Goal: Navigation & Orientation: Find specific page/section

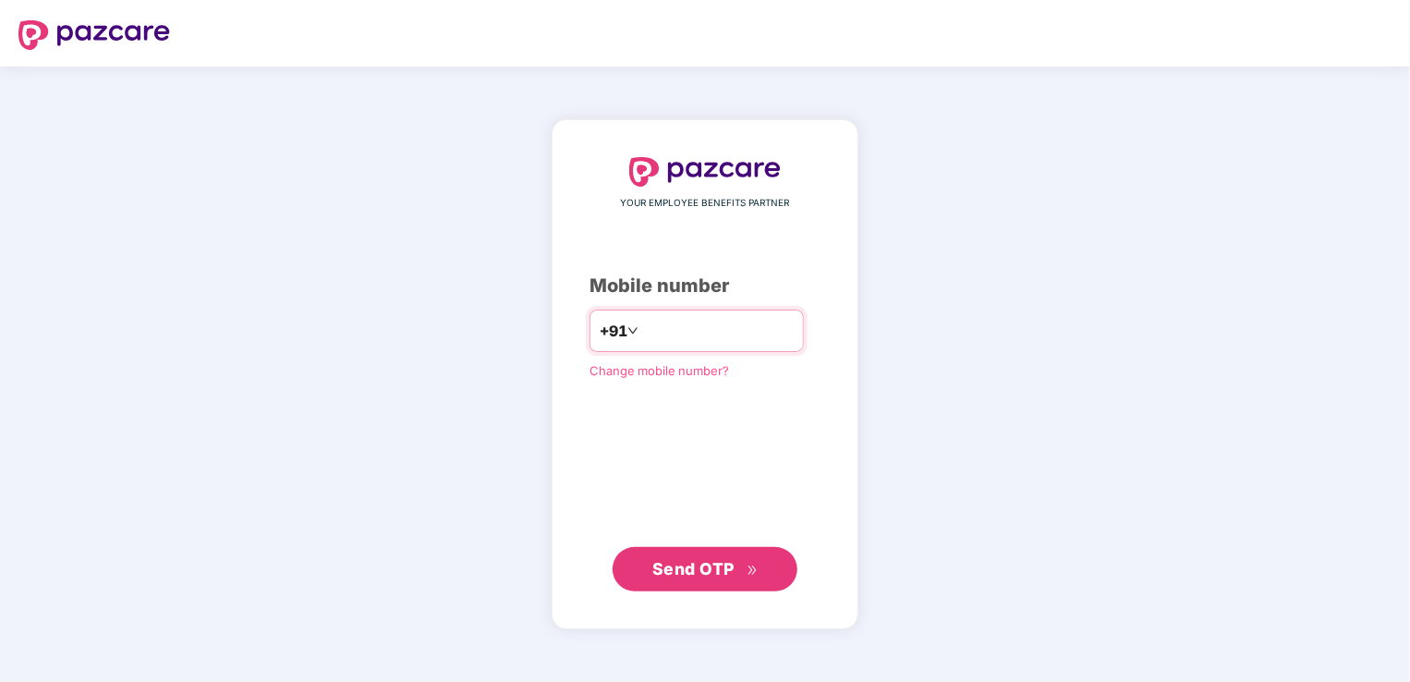
click at [697, 333] on input "number" at bounding box center [717, 331] width 151 height 30
click at [642, 334] on input "**********" at bounding box center [717, 331] width 151 height 30
type input "**********"
click at [687, 569] on span "Send OTP" at bounding box center [693, 568] width 82 height 19
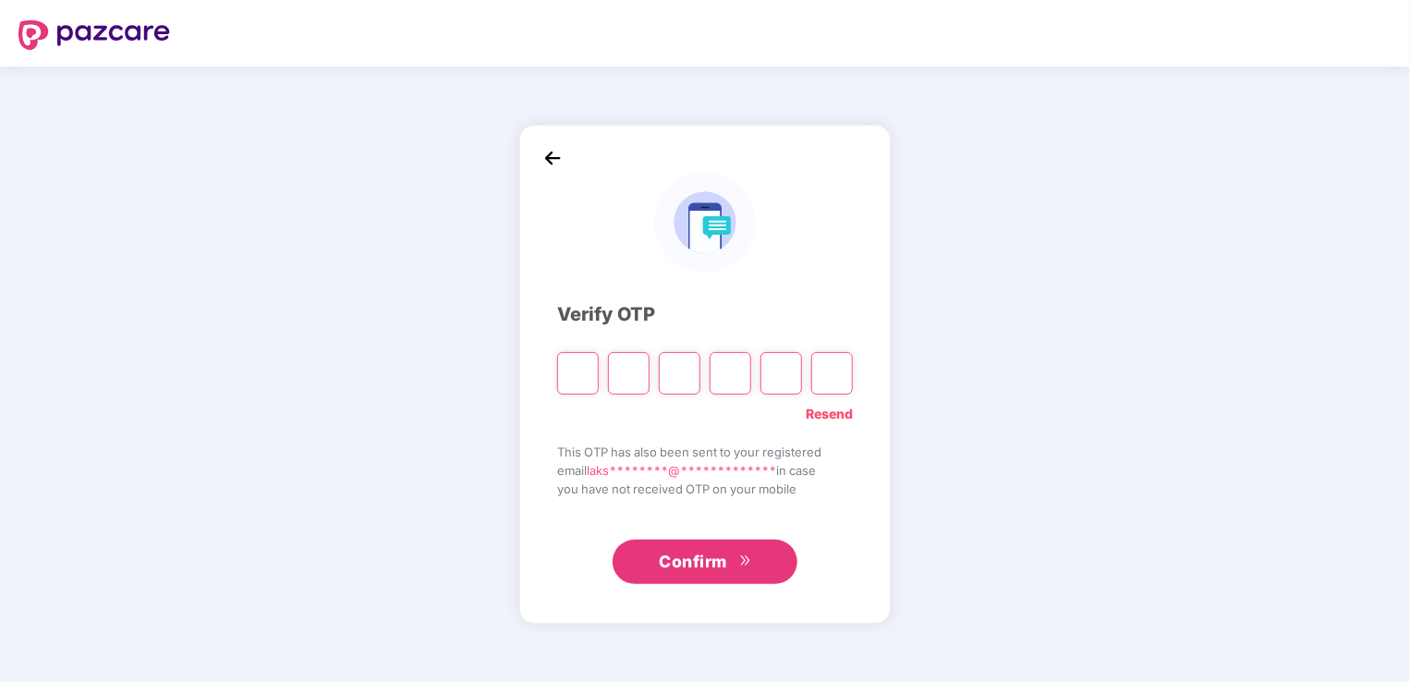
type input "*"
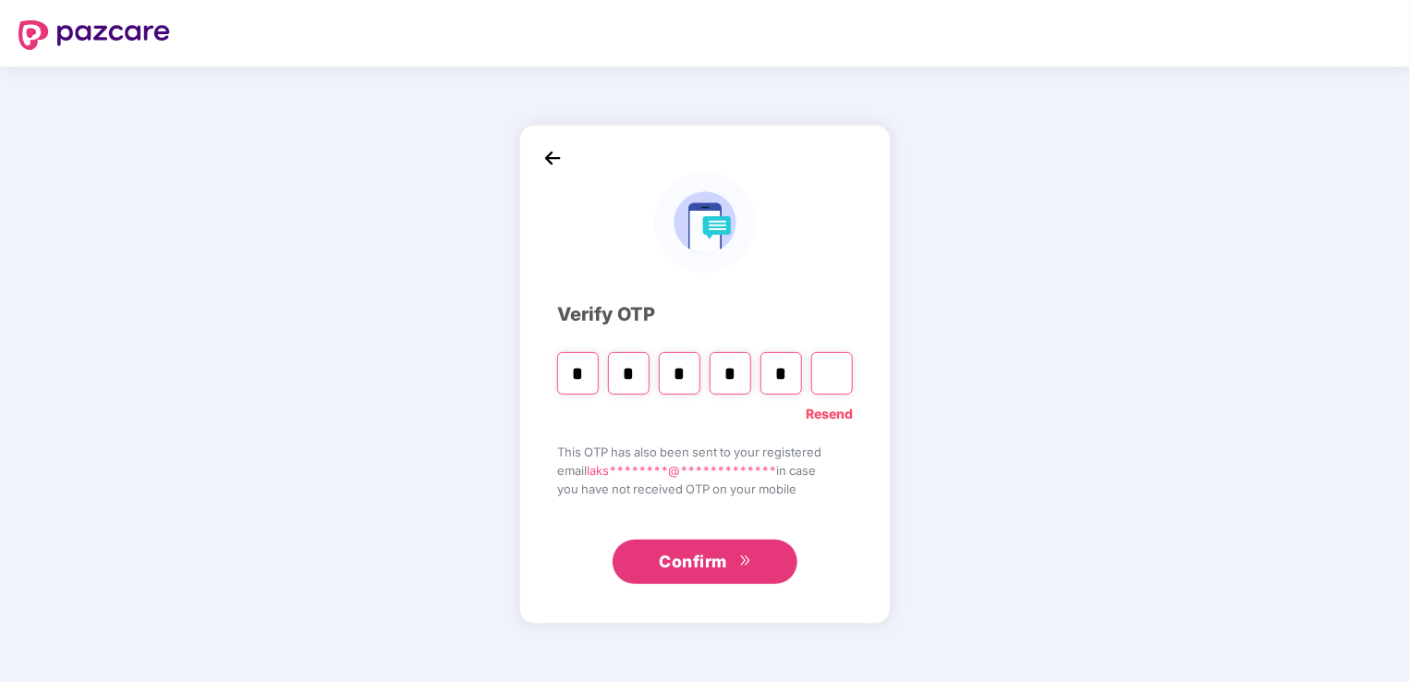
type input "*"
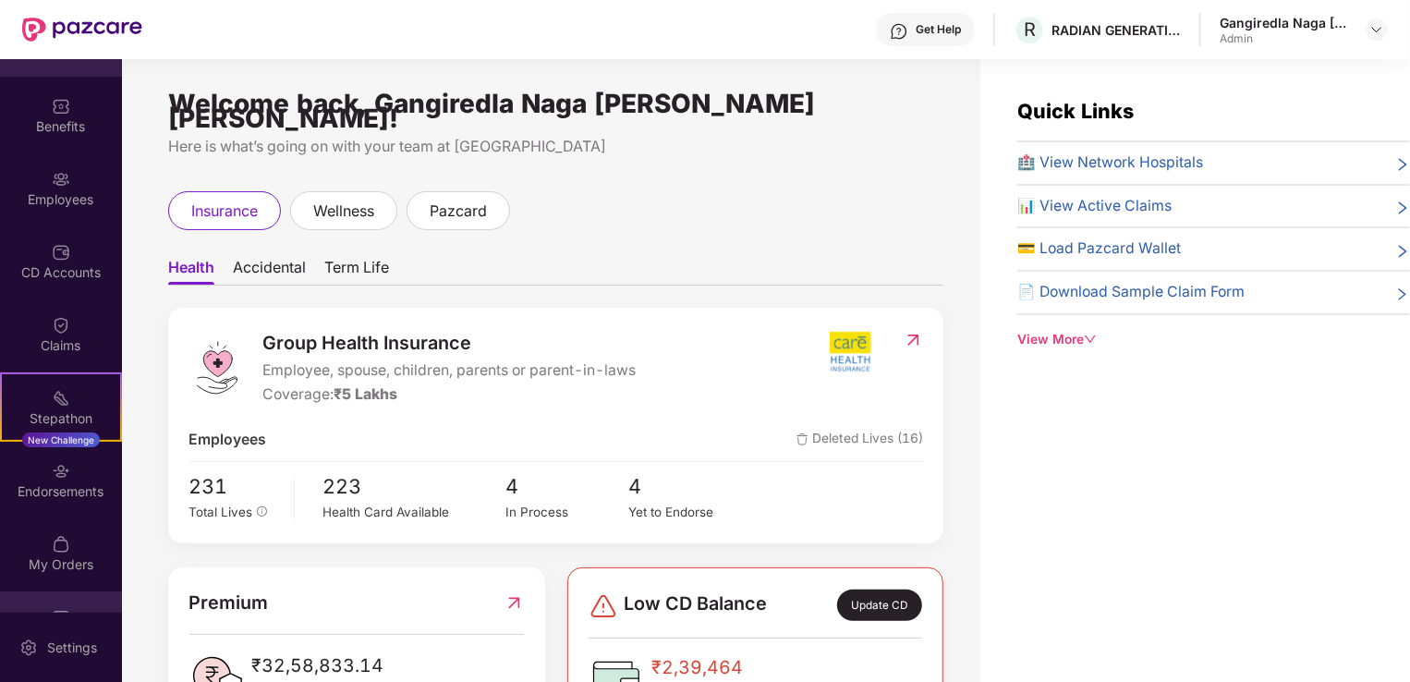
scroll to position [103, 0]
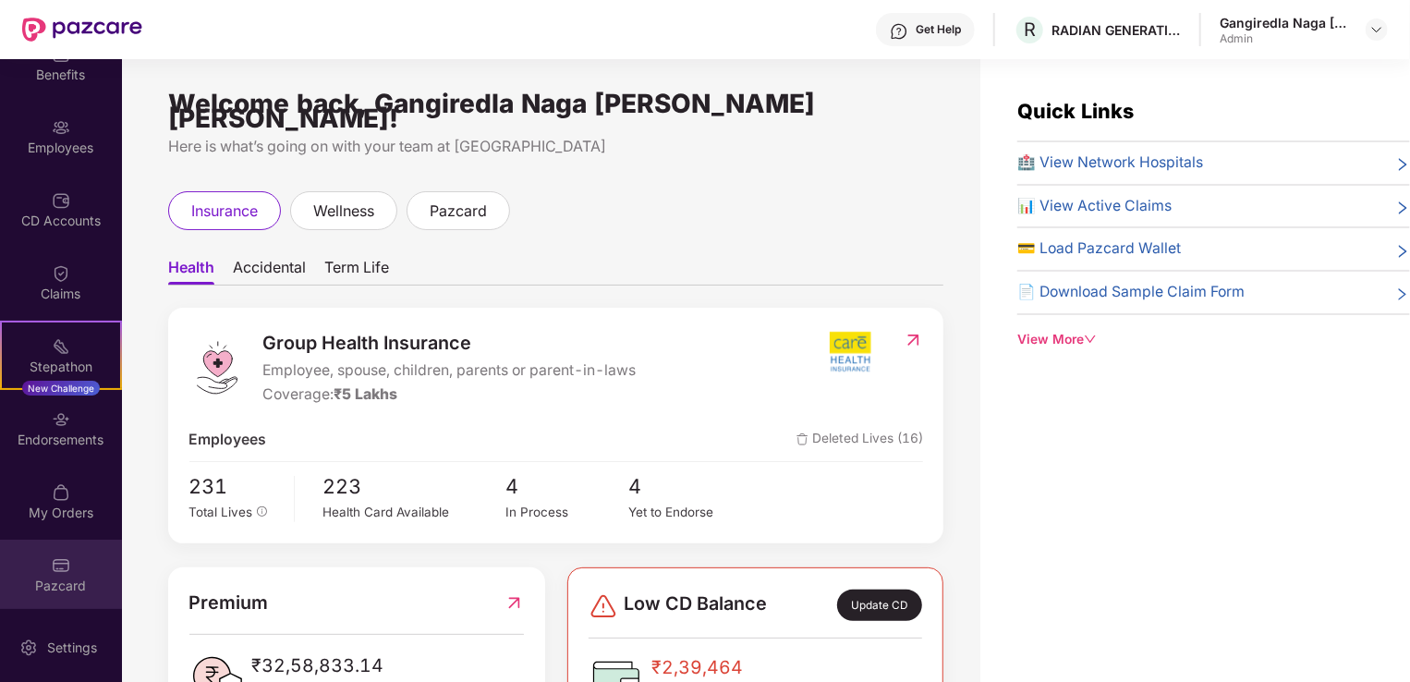
click at [51, 582] on div "Pazcard" at bounding box center [61, 585] width 122 height 18
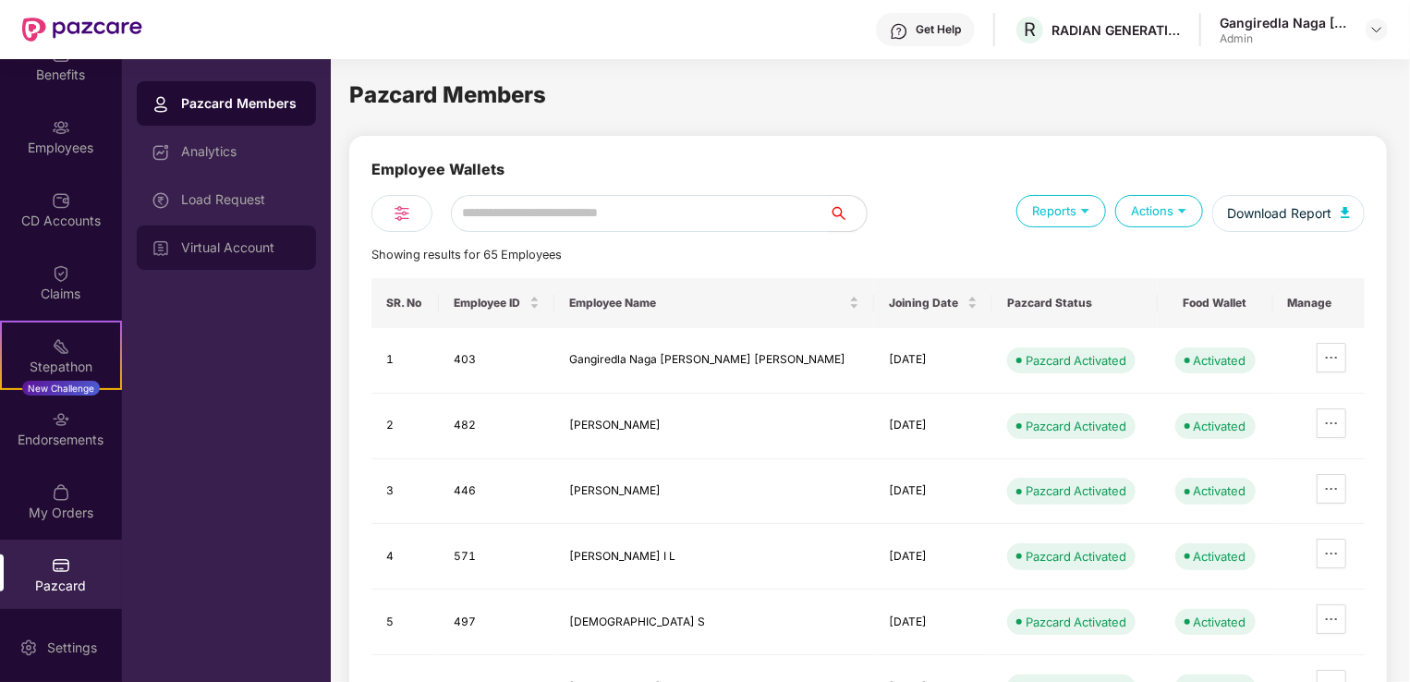
click at [231, 251] on div "Virtual Account" at bounding box center [241, 247] width 120 height 15
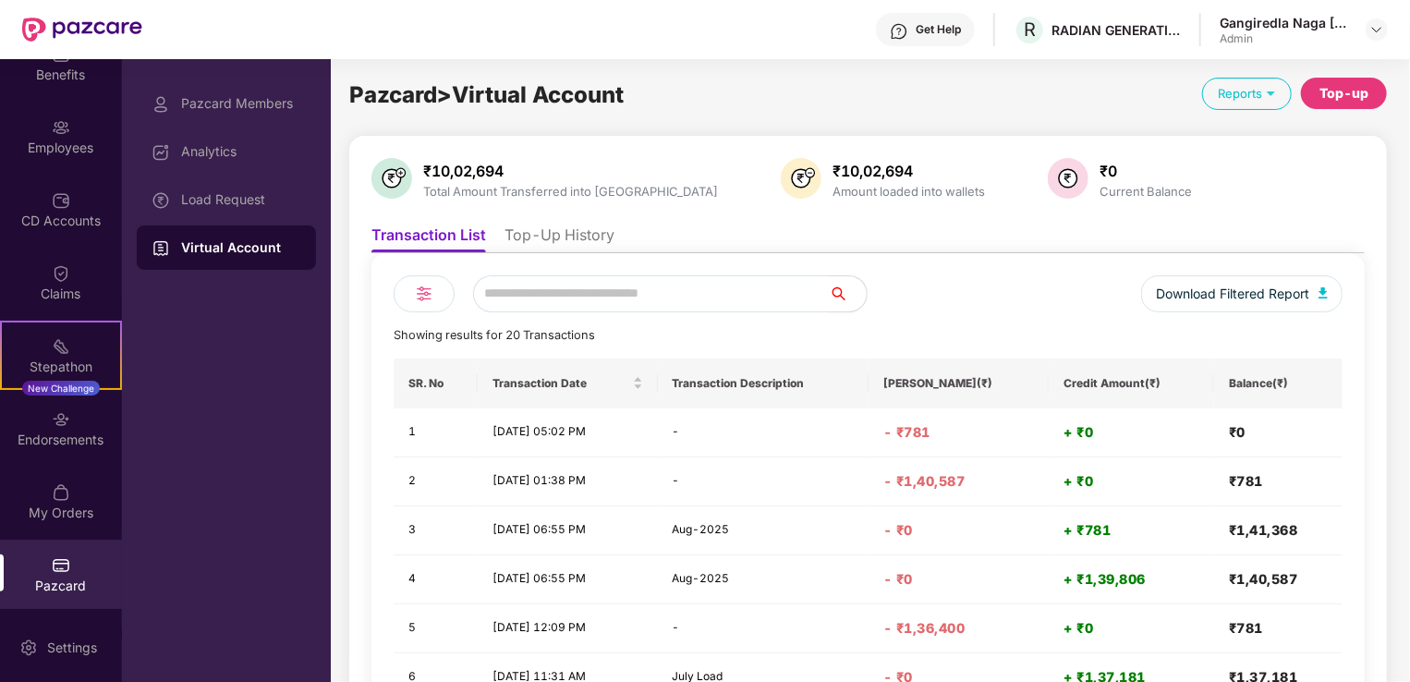
click at [547, 231] on li "Top-Up History" at bounding box center [559, 238] width 110 height 27
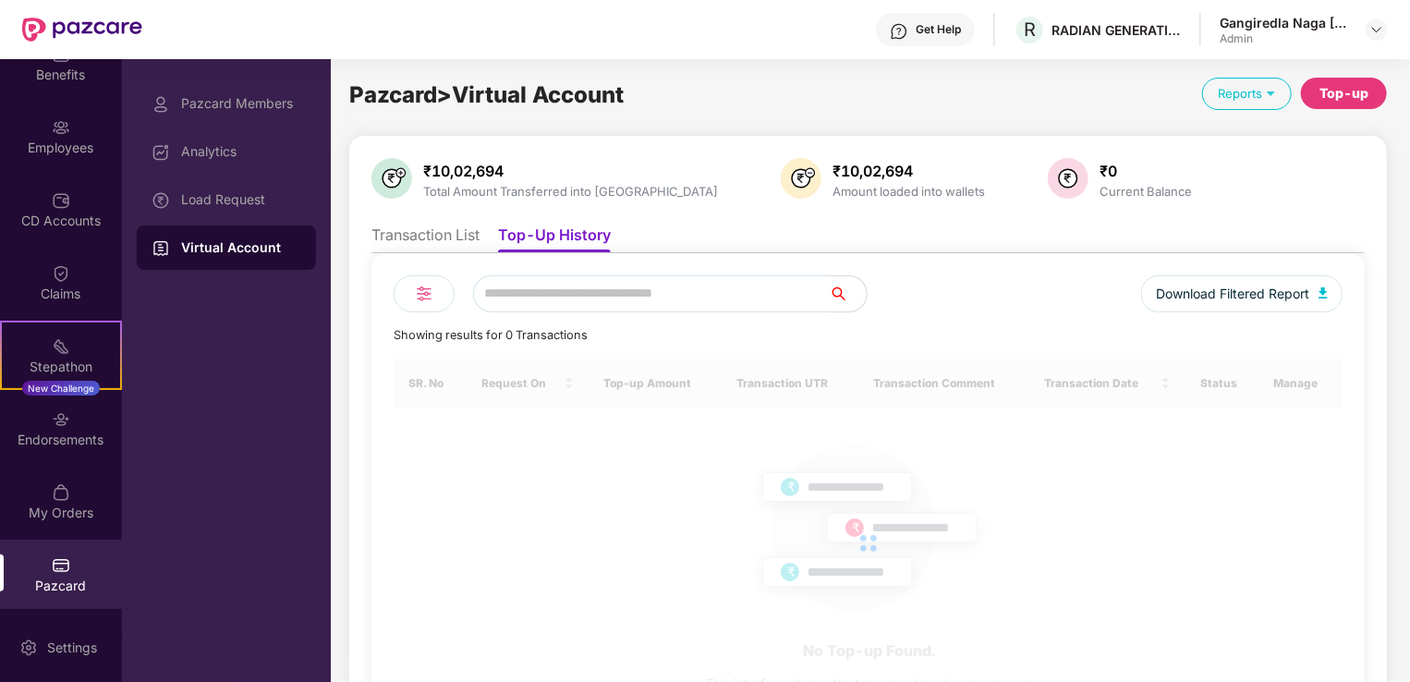
click at [442, 226] on li "Transaction List" at bounding box center [425, 238] width 108 height 27
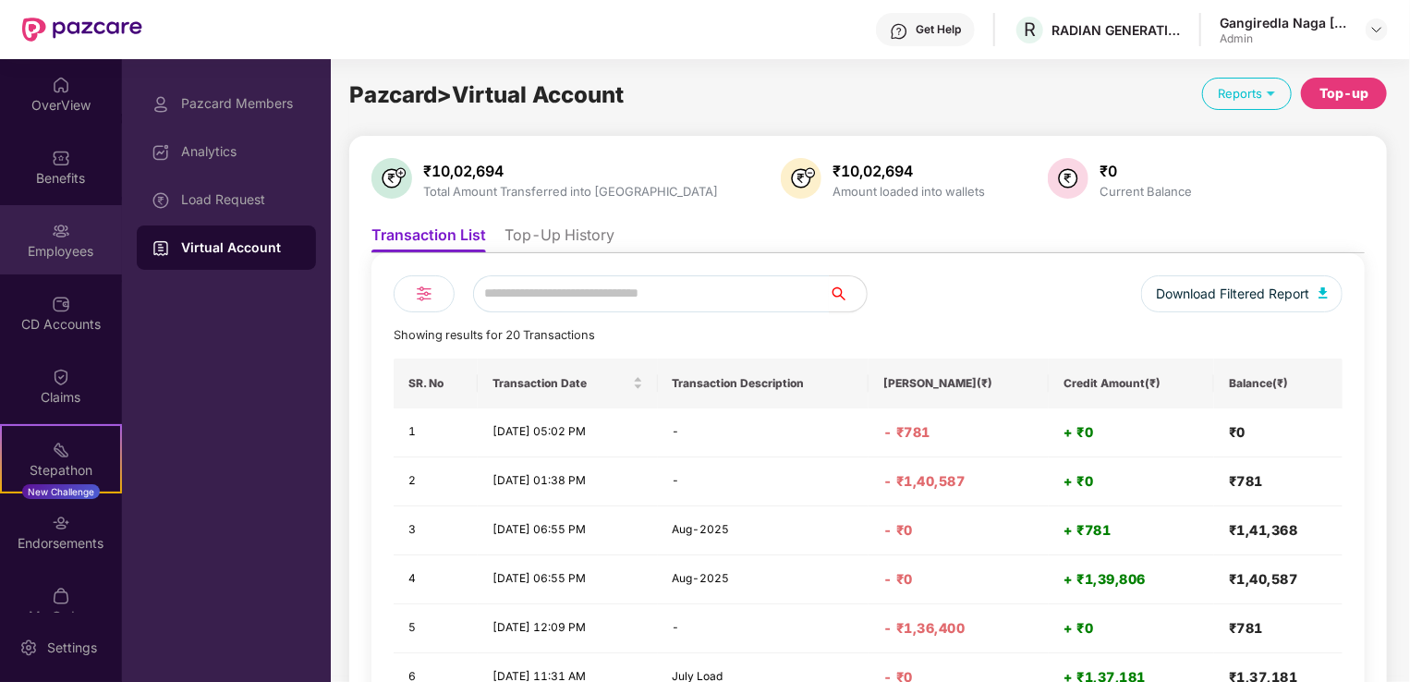
click at [71, 256] on div "Employees" at bounding box center [61, 251] width 122 height 18
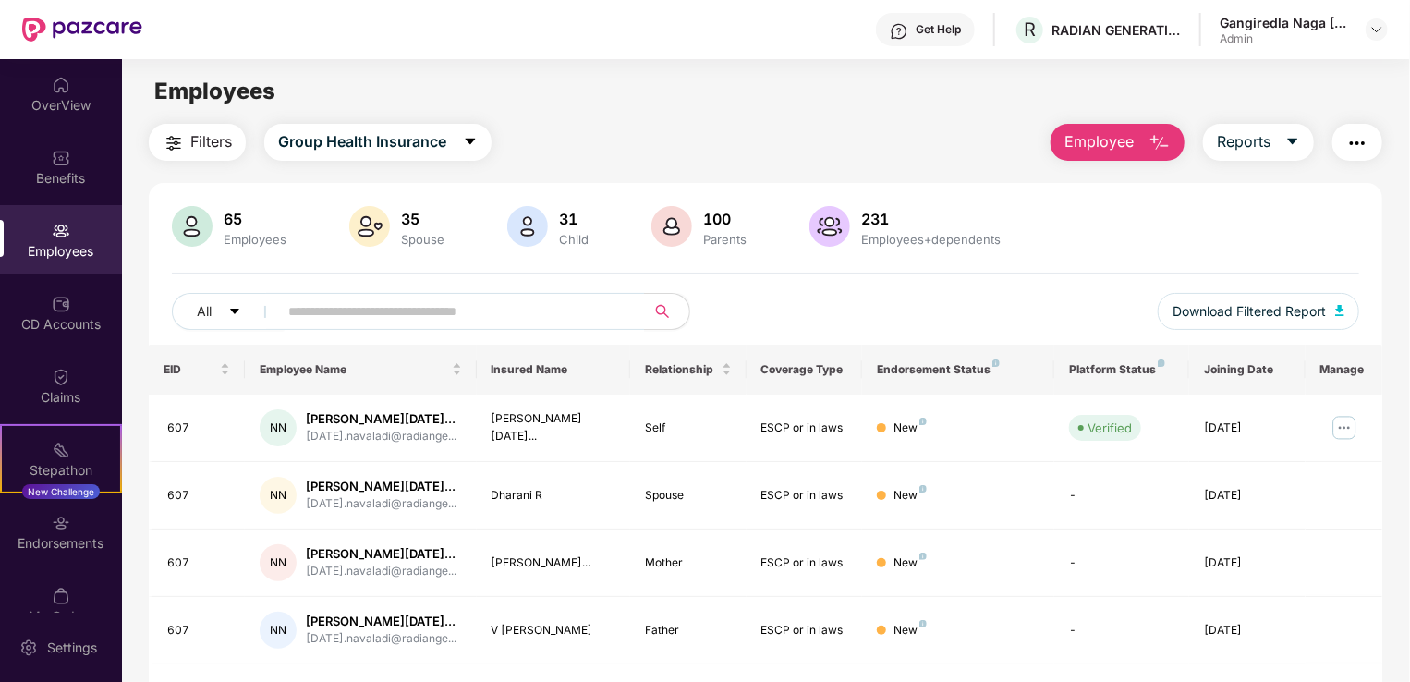
click at [783, 299] on div "All Download Filtered Report" at bounding box center [765, 319] width 1187 height 52
click at [827, 294] on div "All Download Filtered Report" at bounding box center [765, 319] width 1187 height 52
click at [814, 300] on div "All Download Filtered Report" at bounding box center [765, 319] width 1187 height 52
click at [821, 301] on div "All Download Filtered Report" at bounding box center [765, 319] width 1187 height 52
click at [44, 226] on div "Employees" at bounding box center [61, 239] width 122 height 69
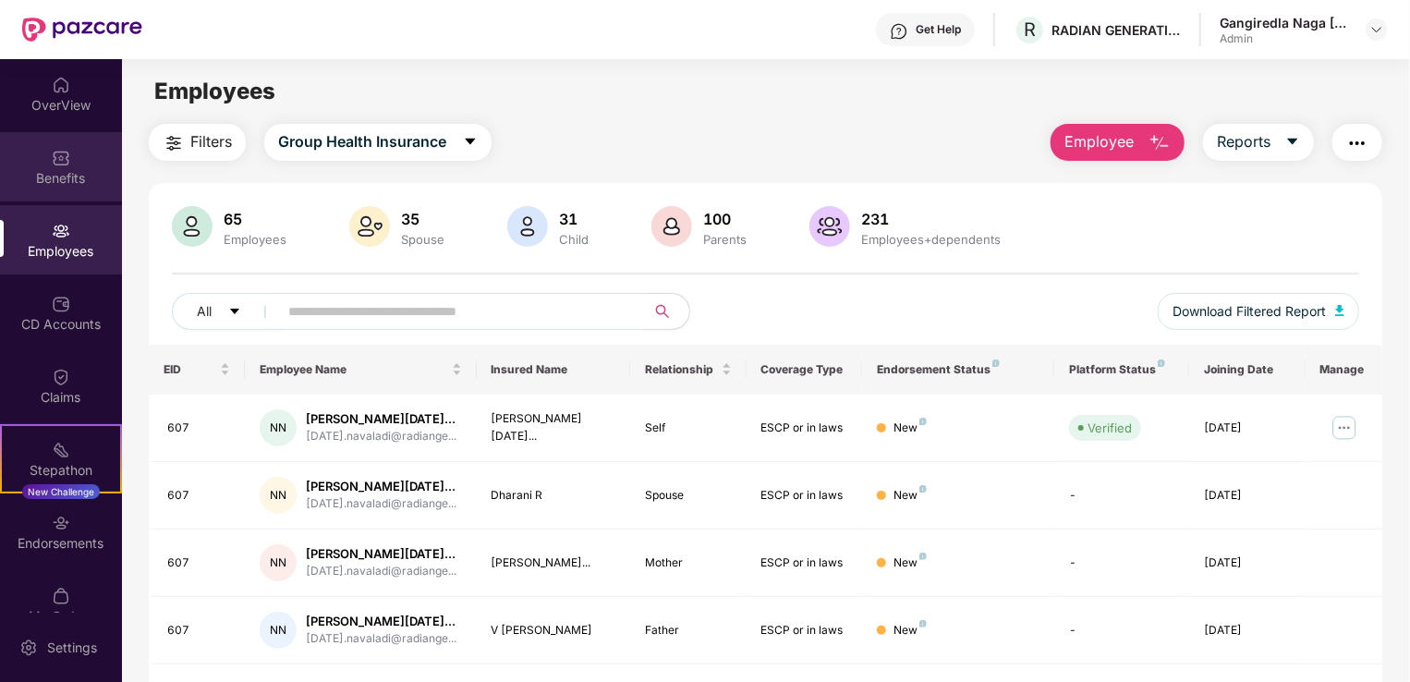
click at [55, 176] on div "Benefits" at bounding box center [61, 178] width 122 height 18
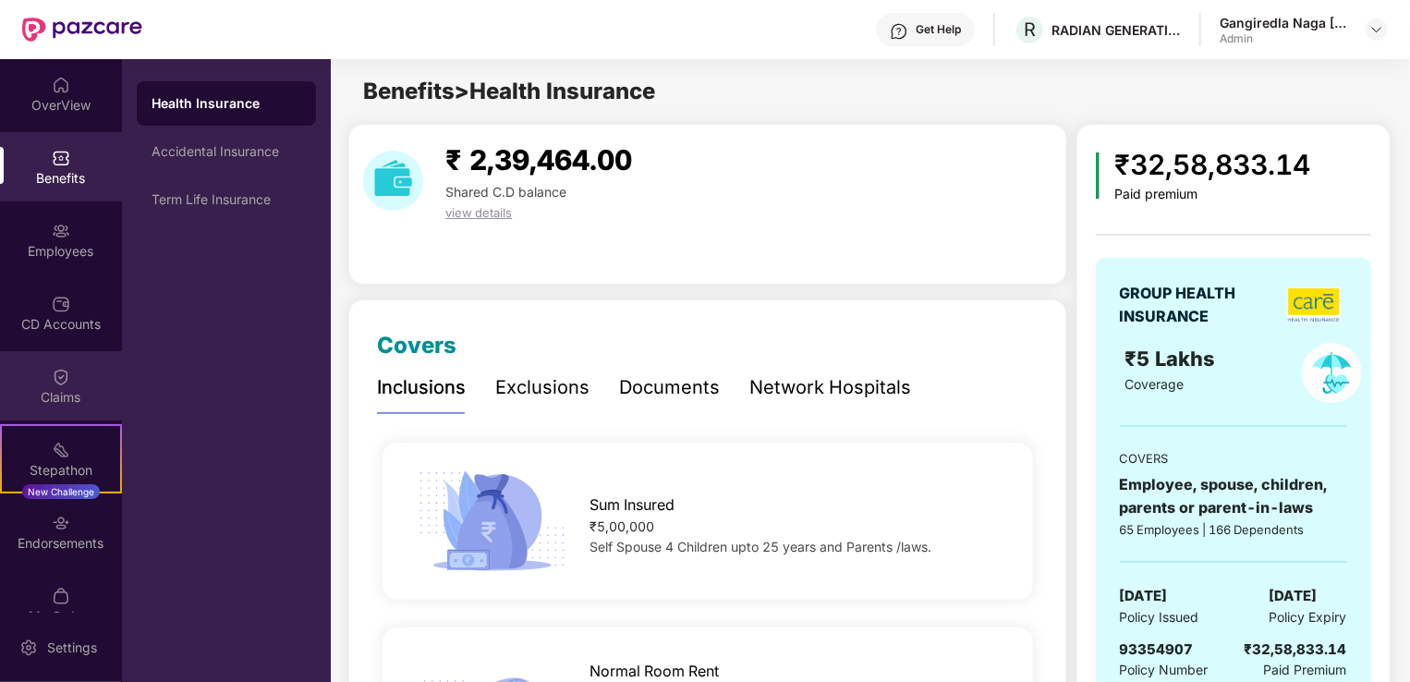
click at [67, 378] on img at bounding box center [61, 377] width 18 height 18
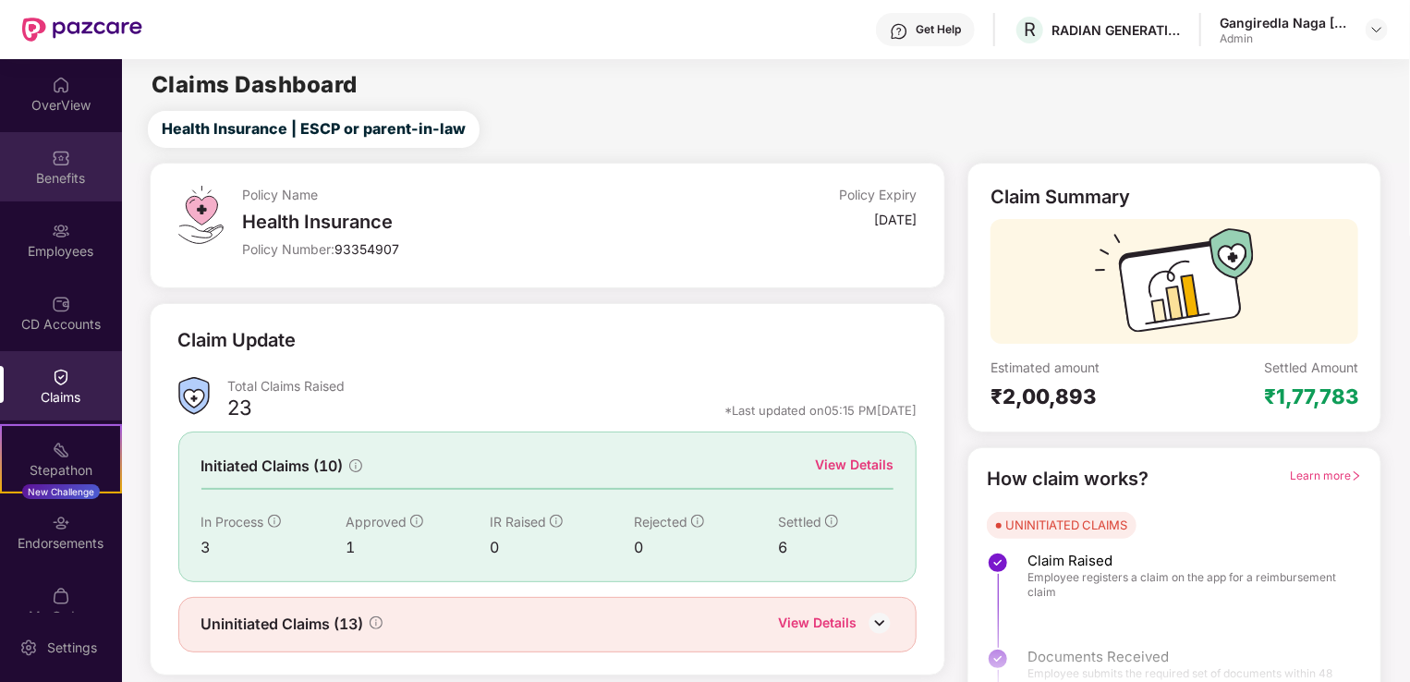
click at [61, 176] on div "Benefits" at bounding box center [61, 178] width 122 height 18
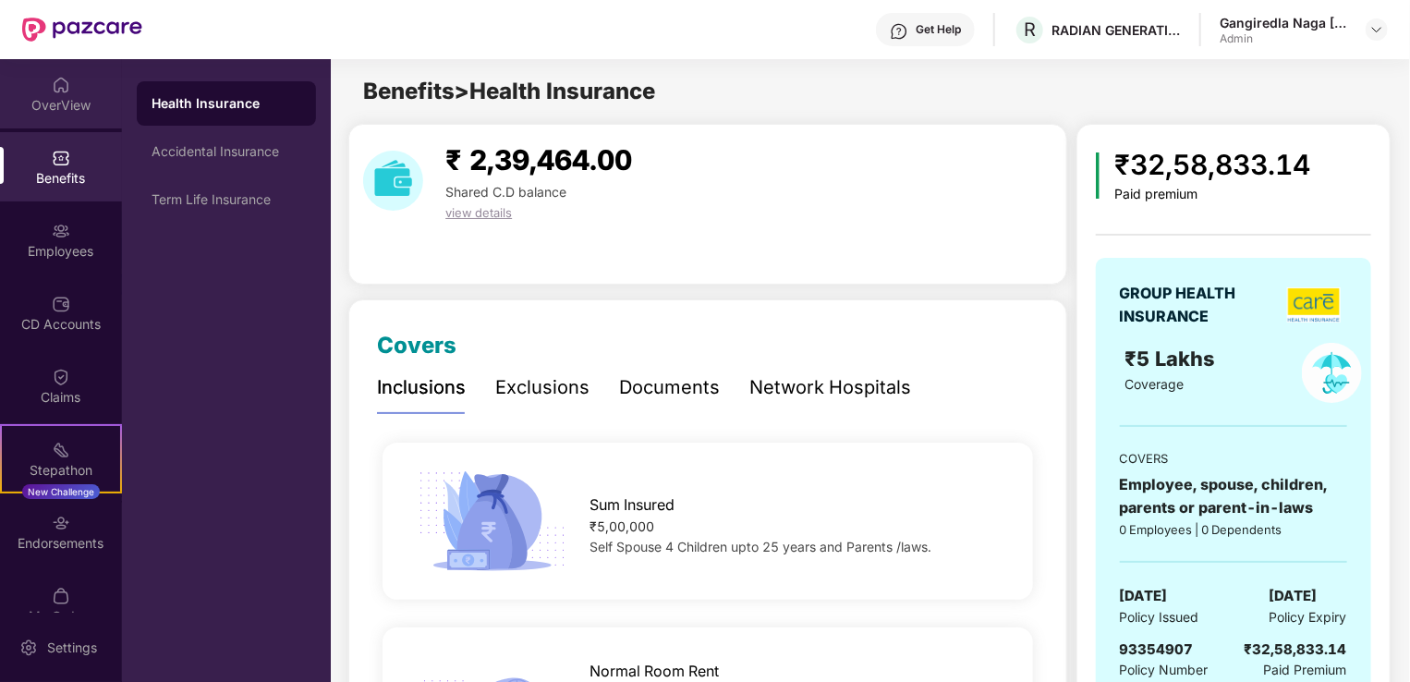
click at [48, 106] on div "OverView" at bounding box center [61, 105] width 122 height 18
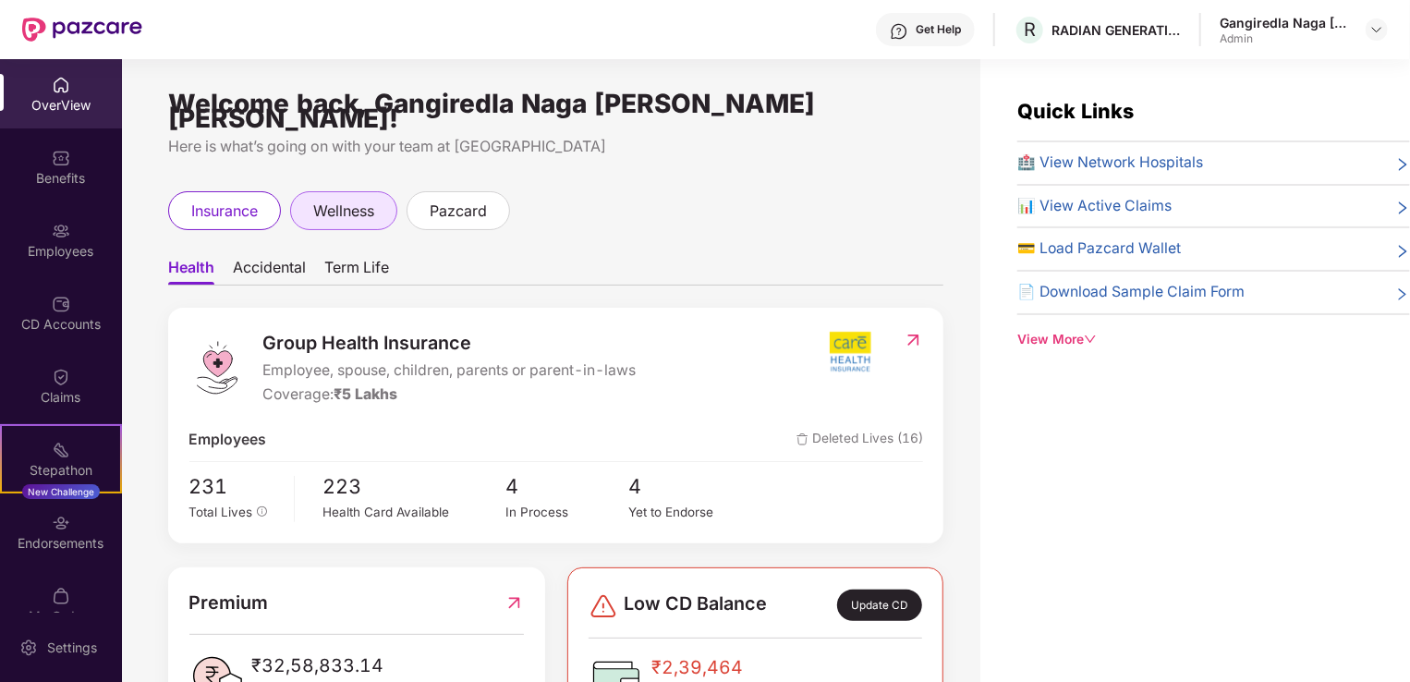
click at [338, 201] on span "wellness" at bounding box center [343, 211] width 61 height 23
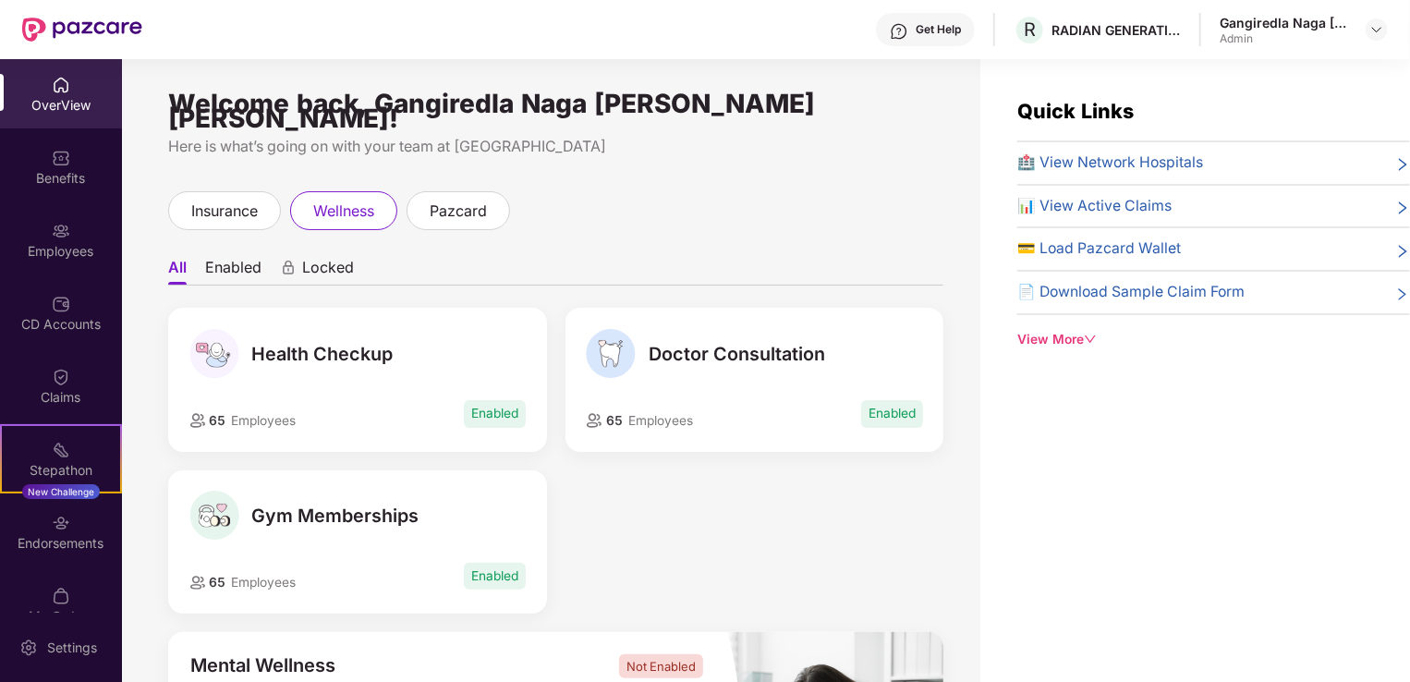
click at [343, 343] on span "Health Checkup" at bounding box center [322, 354] width 141 height 22
click at [240, 258] on li "Enabled" at bounding box center [233, 271] width 56 height 27
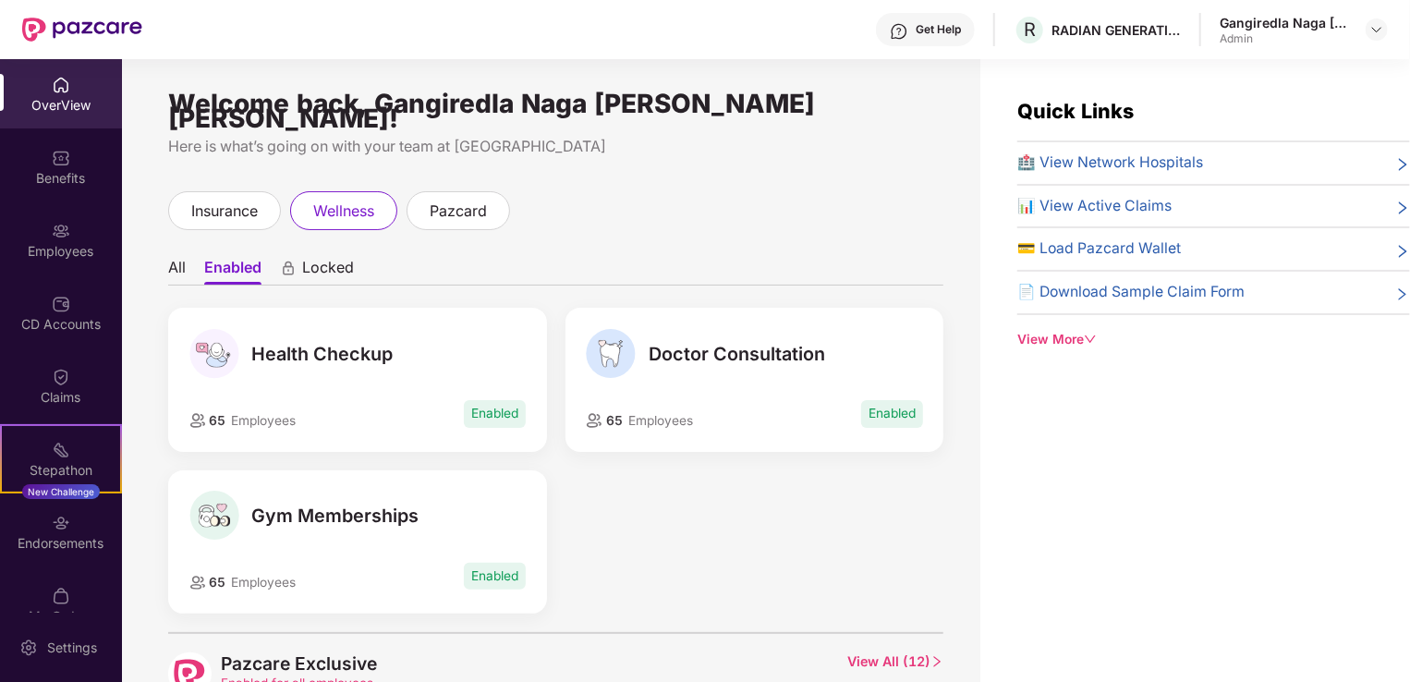
click at [87, 99] on div "OverView" at bounding box center [61, 105] width 122 height 18
